Goal: Transaction & Acquisition: Purchase product/service

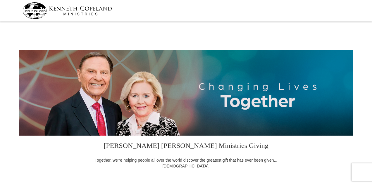
select select "TX"
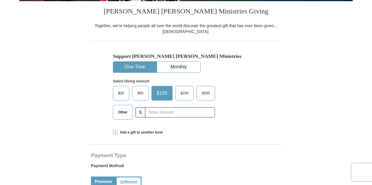
scroll to position [135, 0]
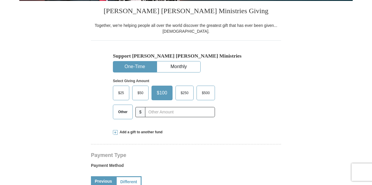
click at [125, 112] on span "Other" at bounding box center [122, 112] width 15 height 9
click at [0, 0] on input "Other" at bounding box center [0, 0] width 0 height 0
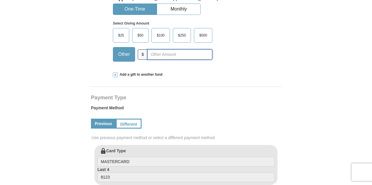
scroll to position [193, 0]
click at [115, 74] on span at bounding box center [115, 74] width 5 height 5
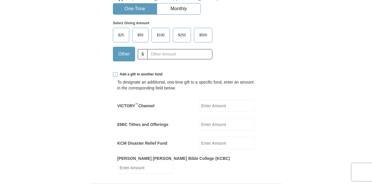
click at [216, 141] on input "KCM Disaster Relief Fund" at bounding box center [227, 143] width 56 height 13
type input "50.00"
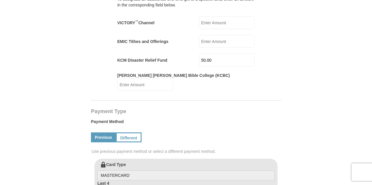
scroll to position [319, 0]
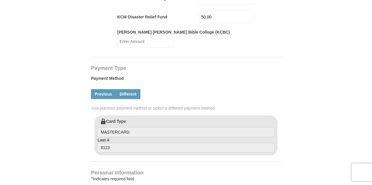
click at [127, 93] on link "Different" at bounding box center [128, 94] width 25 height 10
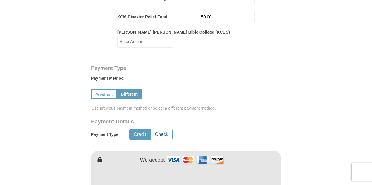
click at [159, 131] on button "Check" at bounding box center [161, 134] width 21 height 11
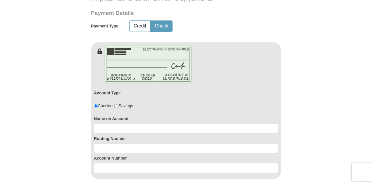
scroll to position [476, 0]
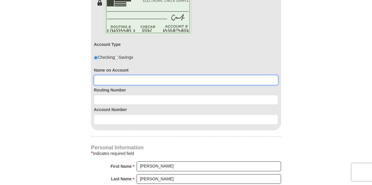
click at [140, 77] on input at bounding box center [186, 80] width 184 height 10
type input "Valerie C Dickson"
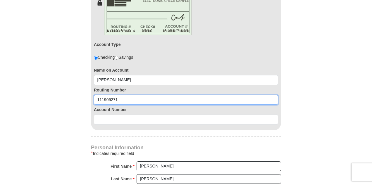
type input "111906271"
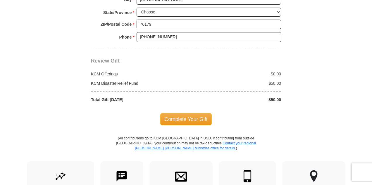
scroll to position [732, 0]
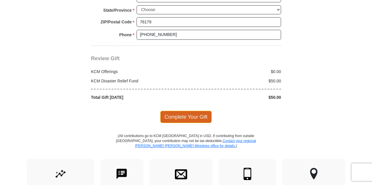
type input "484377700"
click at [188, 112] on span "Complete Your Gift" at bounding box center [186, 117] width 52 height 12
